Goal: Navigation & Orientation: Find specific page/section

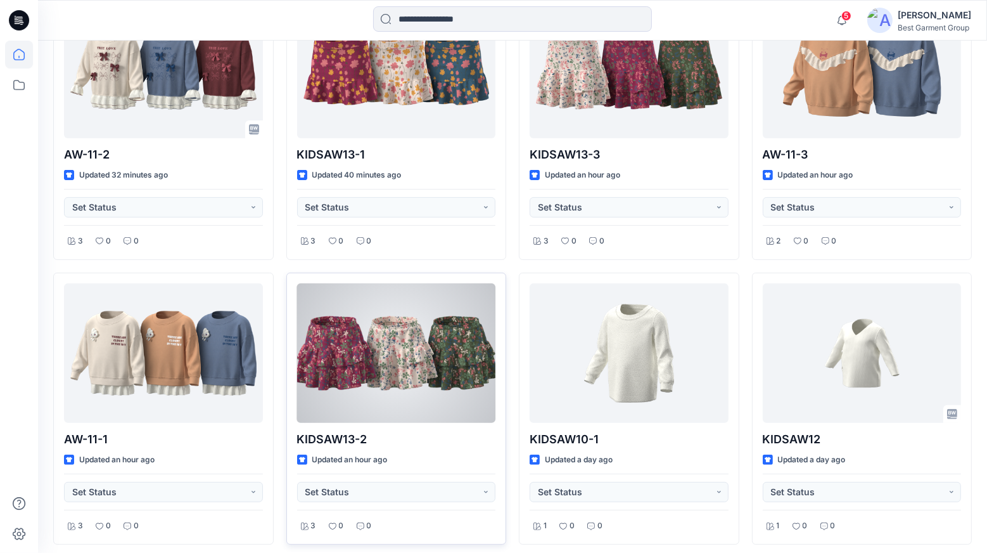
scroll to position [453, 0]
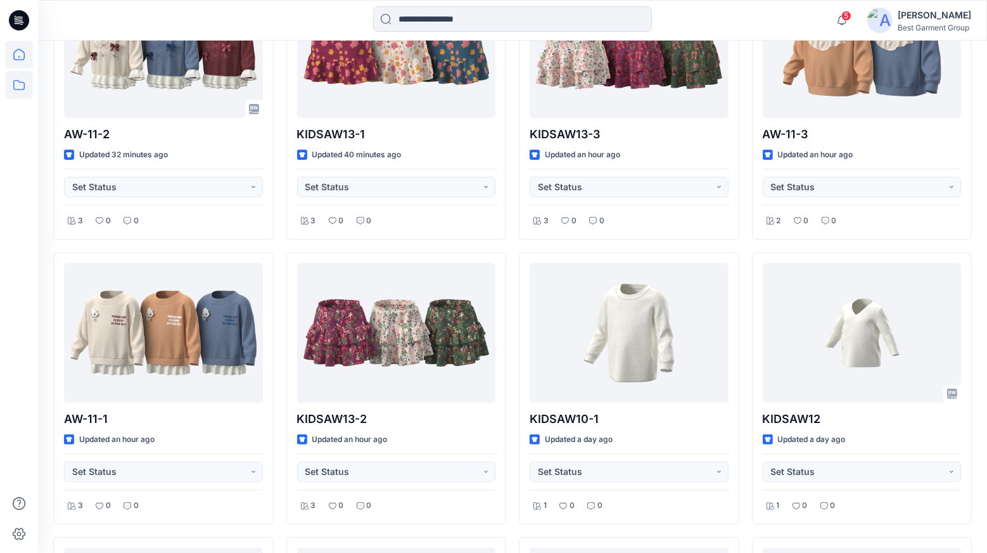
click at [16, 91] on icon at bounding box center [19, 85] width 28 height 28
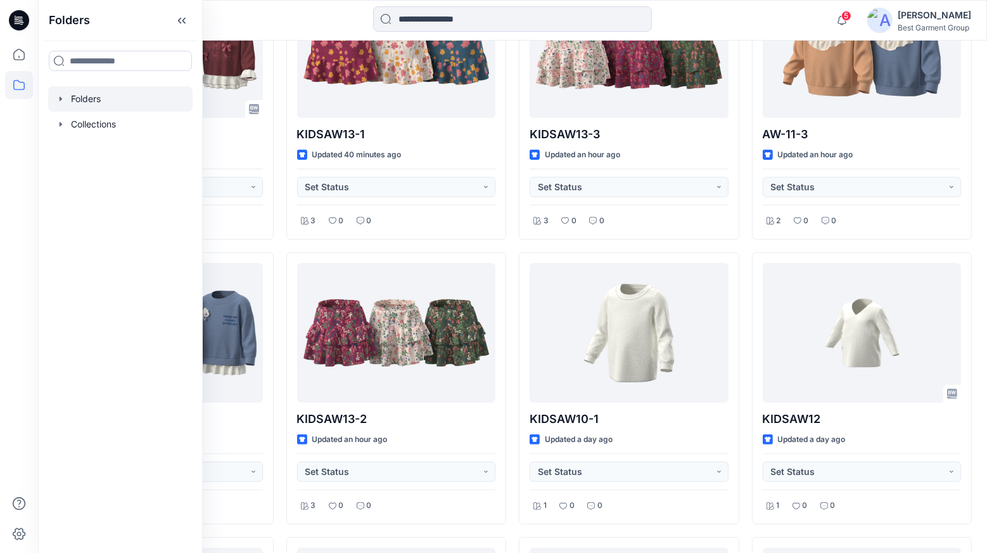
click at [103, 102] on div at bounding box center [120, 98] width 145 height 25
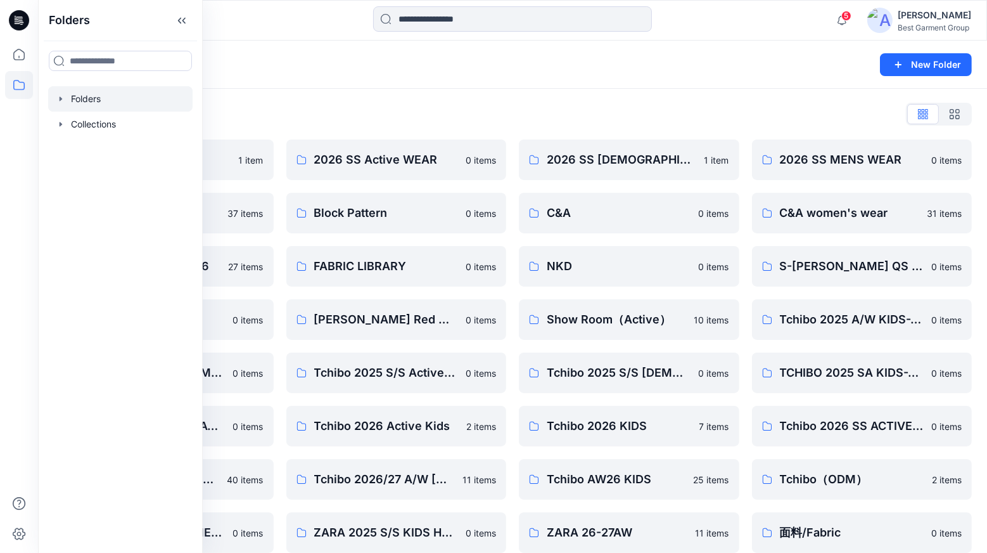
click at [689, 80] on div "Folders New Folder" at bounding box center [512, 65] width 949 height 48
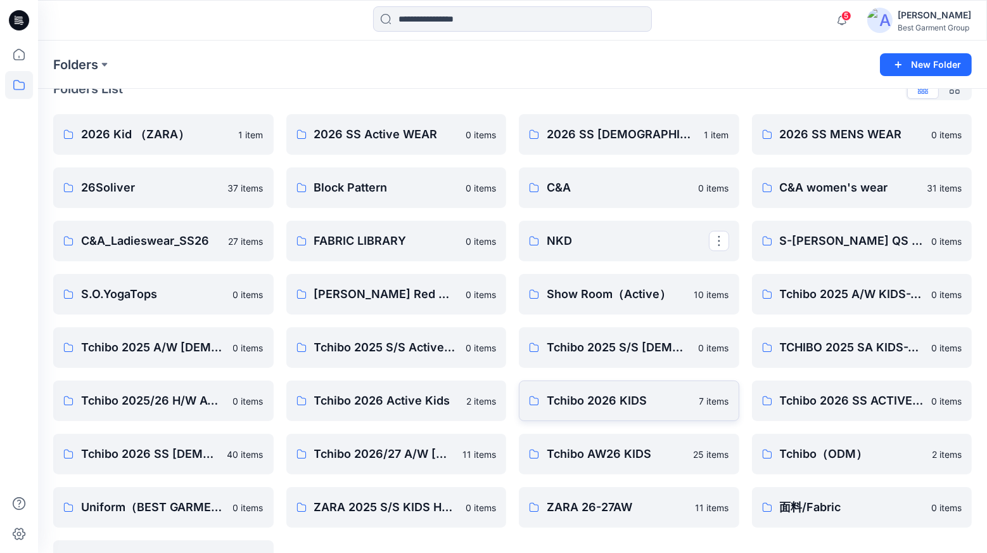
scroll to position [68, 0]
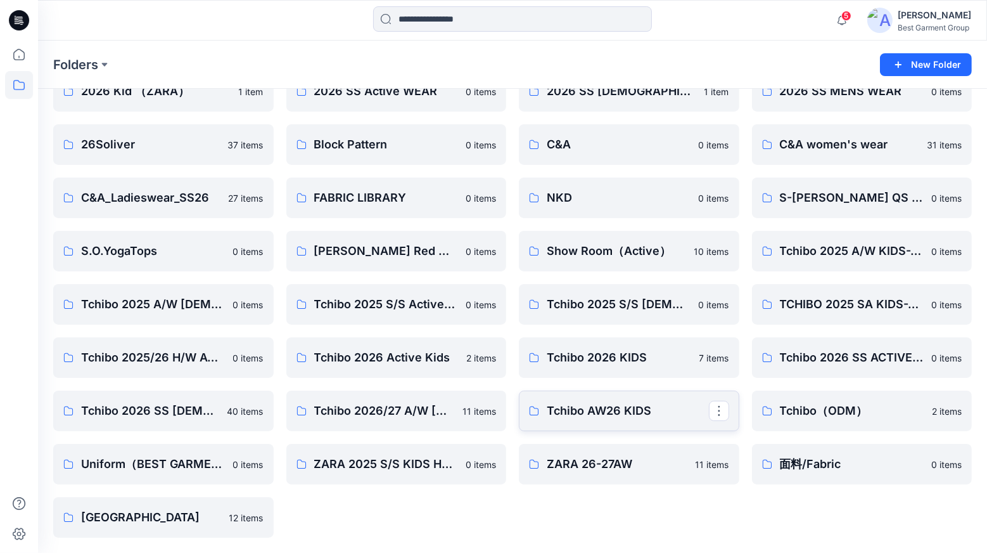
click at [620, 415] on p "Tchibo AW26 KIDS" at bounding box center [628, 411] width 162 height 18
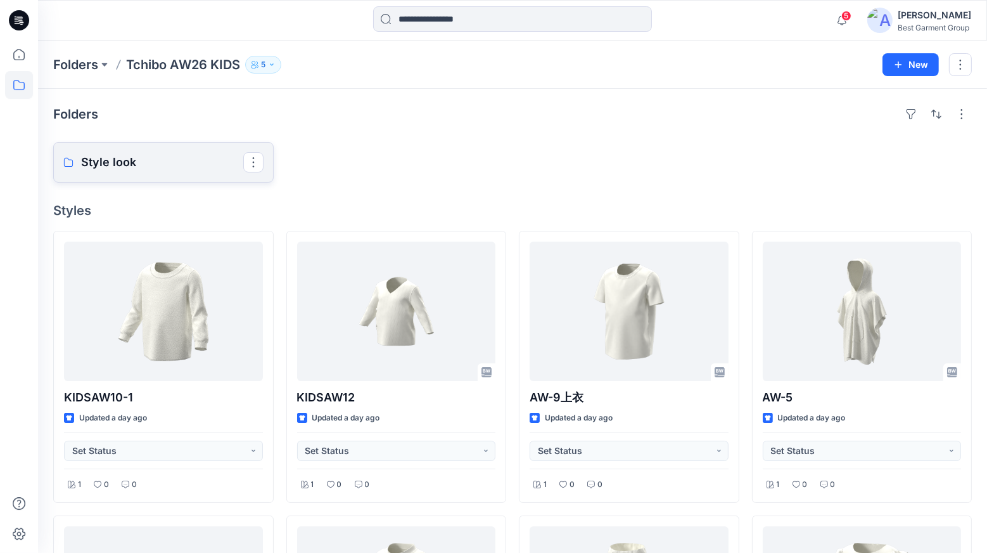
click at [182, 164] on p "Style look" at bounding box center [162, 162] width 162 height 18
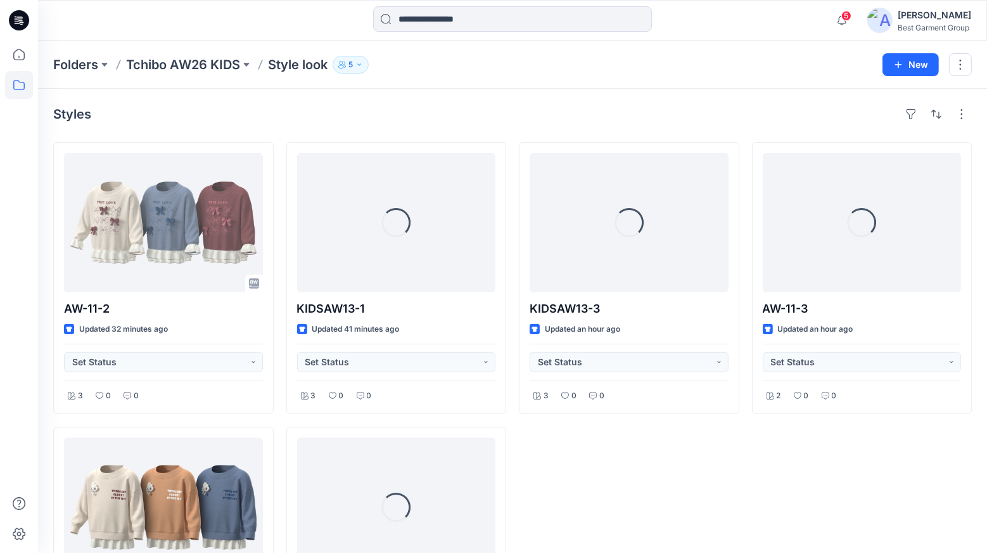
click at [620, 444] on div "Loading... KIDSAW13-3 Updated an hour ago Set Status 3 0 0" at bounding box center [629, 420] width 221 height 556
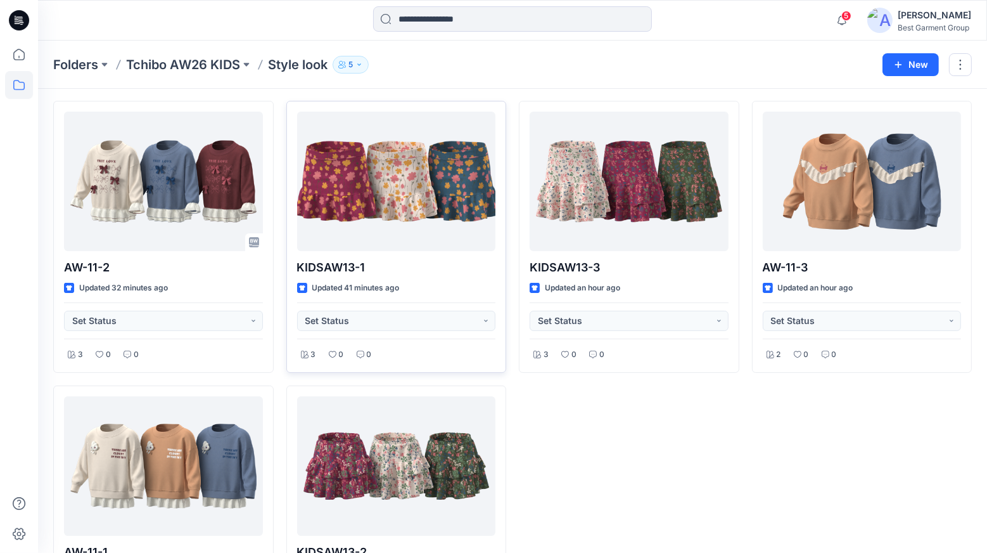
scroll to position [51, 0]
